Goal: Navigation & Orientation: Find specific page/section

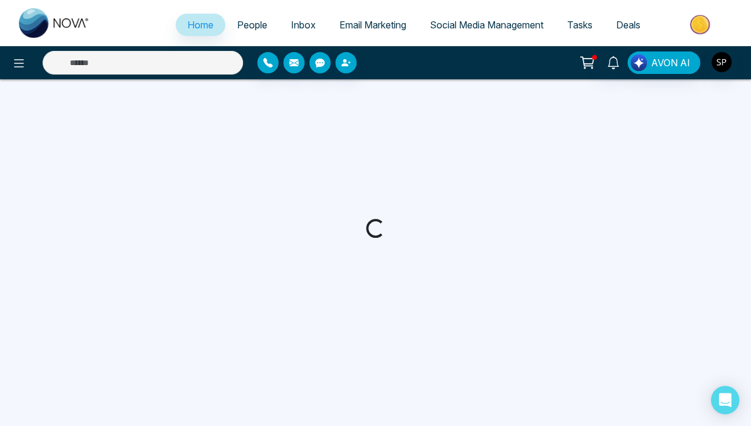
select select "*"
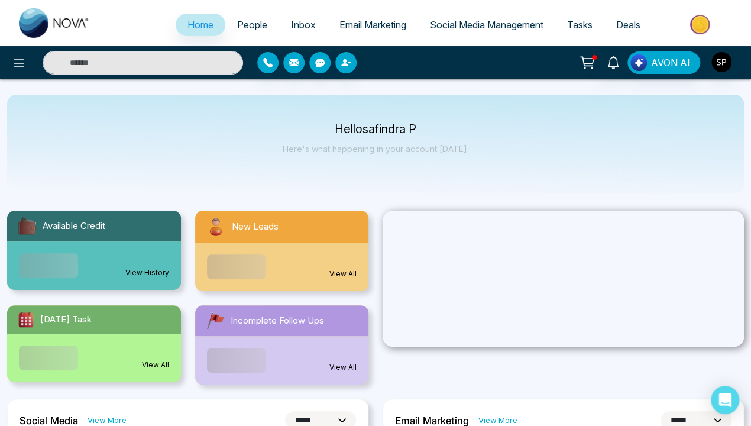
click at [147, 267] on link "View History" at bounding box center [147, 272] width 44 height 11
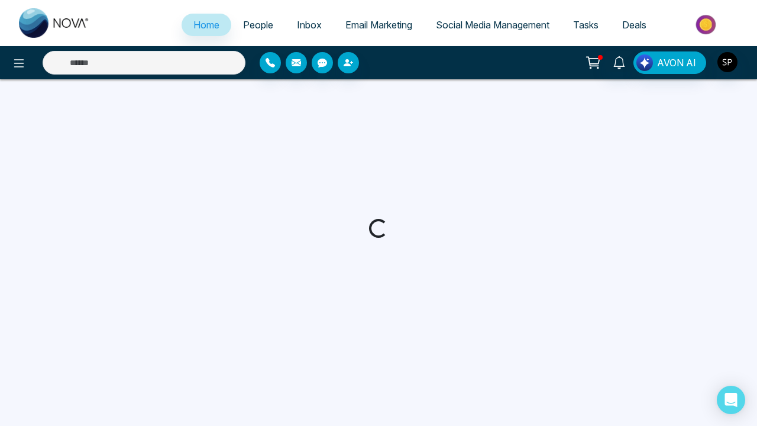
select select "*"
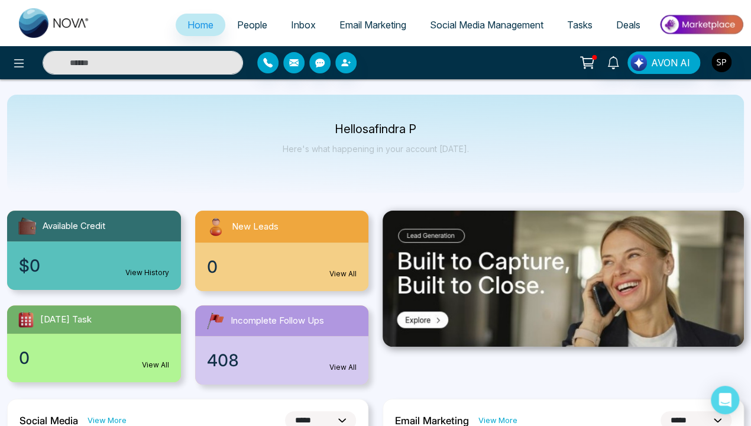
click at [343, 274] on link "View All" at bounding box center [343, 274] width 27 height 11
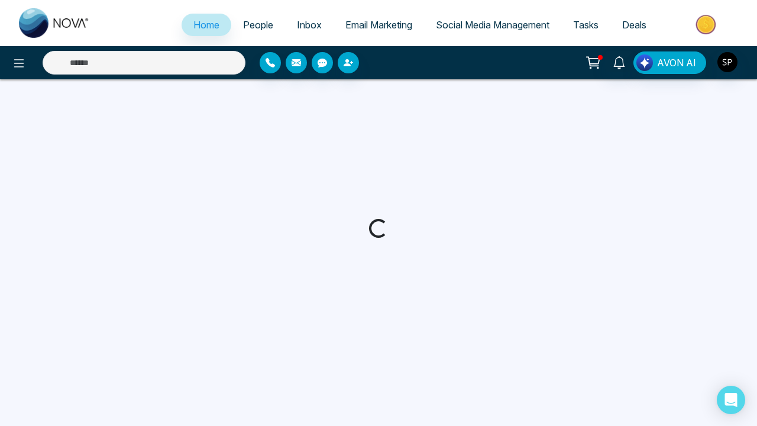
select select "*"
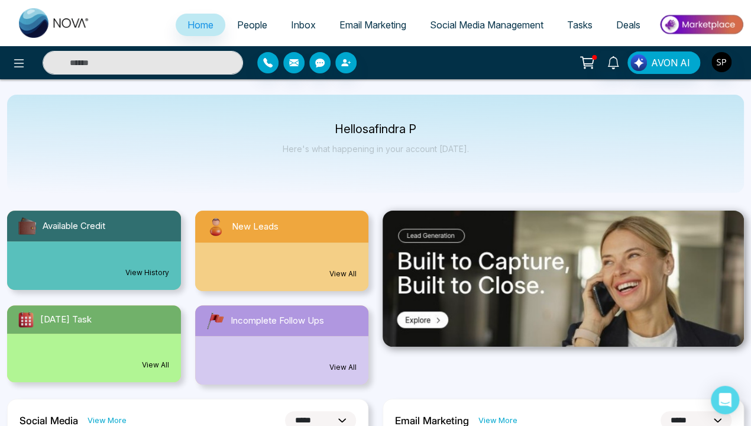
click at [93, 345] on div "0 View All" at bounding box center [94, 358] width 174 height 49
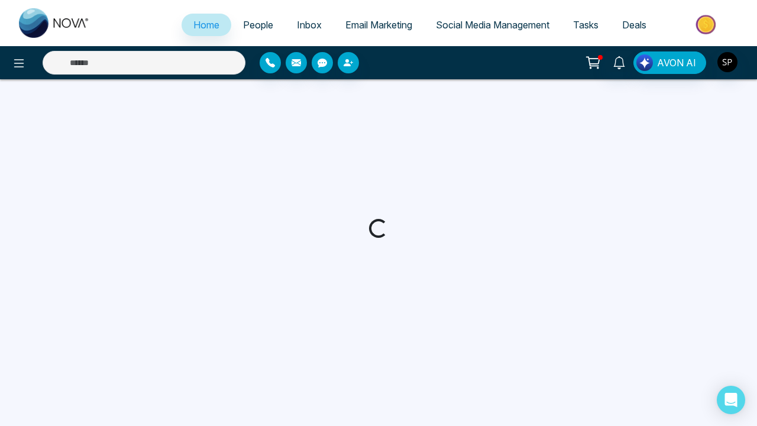
select select "*"
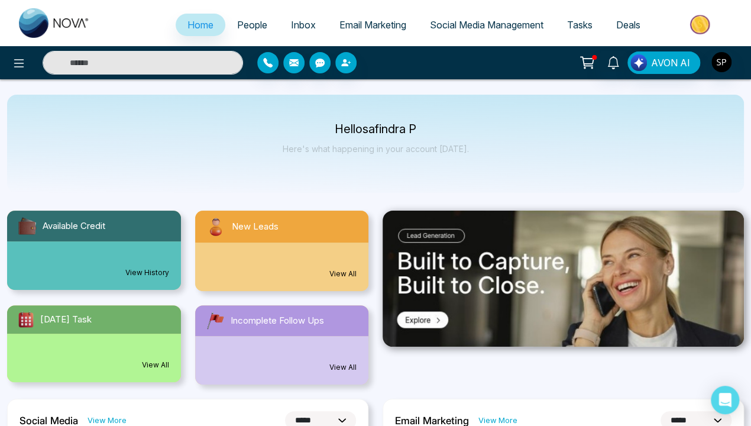
click at [343, 367] on link "View All" at bounding box center [343, 367] width 27 height 11
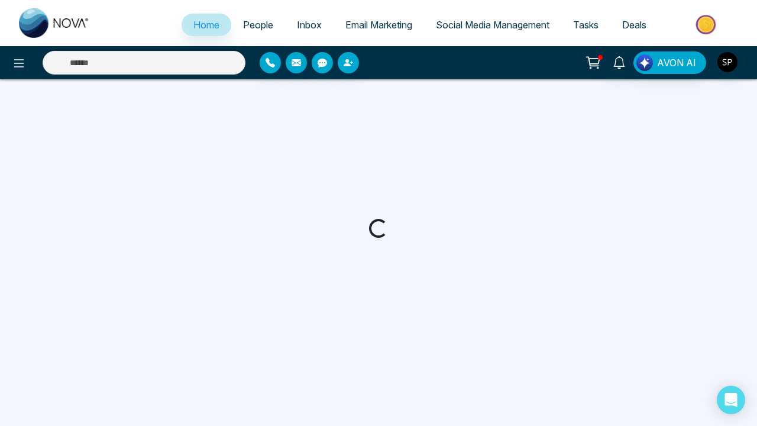
select select "*"
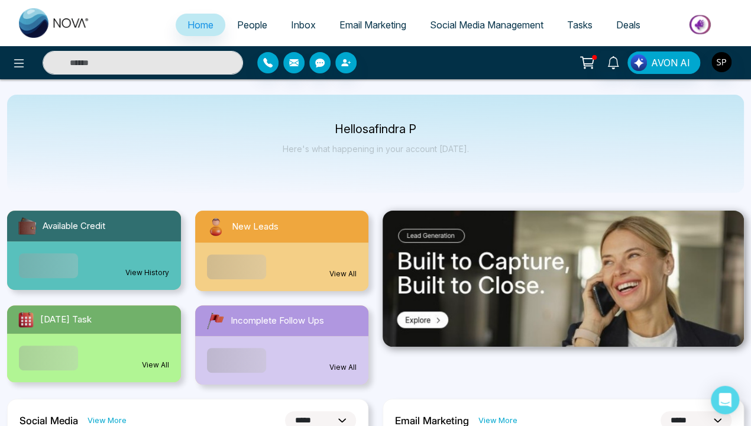
click at [563, 278] on img at bounding box center [564, 279] width 362 height 136
